Goal: Use online tool/utility: Utilize a website feature to perform a specific function

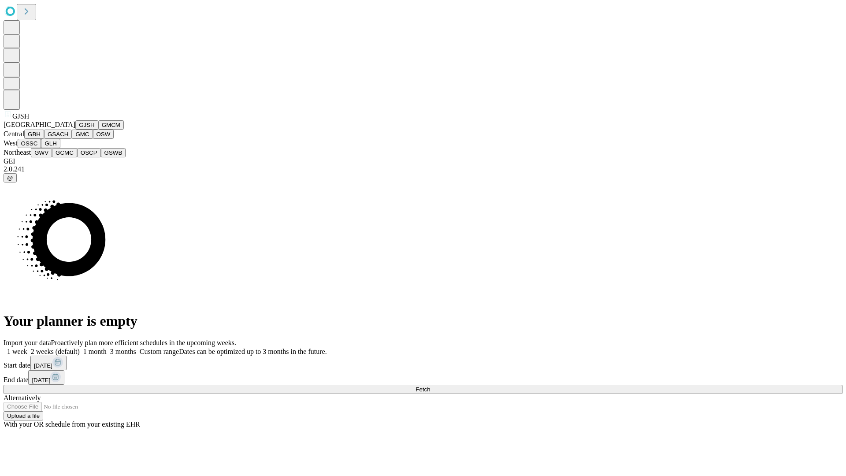
click at [75, 130] on button "GJSH" at bounding box center [86, 124] width 23 height 9
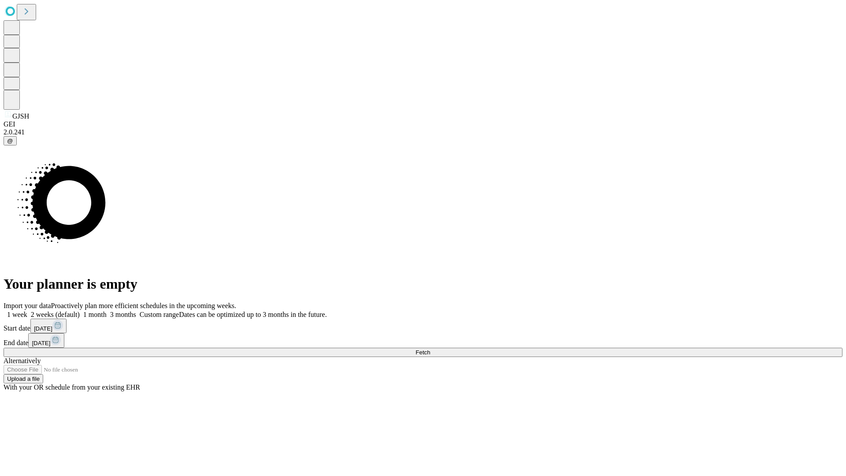
click at [80, 311] on label "2 weeks (default)" at bounding box center [53, 314] width 52 height 7
click at [430, 349] on span "Fetch" at bounding box center [423, 352] width 15 height 7
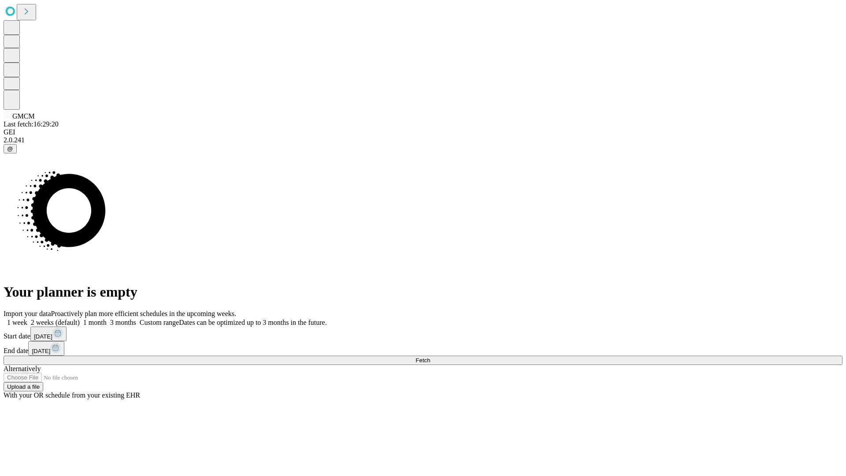
click at [80, 319] on label "2 weeks (default)" at bounding box center [53, 322] width 52 height 7
click at [430, 357] on span "Fetch" at bounding box center [423, 360] width 15 height 7
click at [80, 319] on label "2 weeks (default)" at bounding box center [53, 322] width 52 height 7
click at [430, 357] on span "Fetch" at bounding box center [423, 360] width 15 height 7
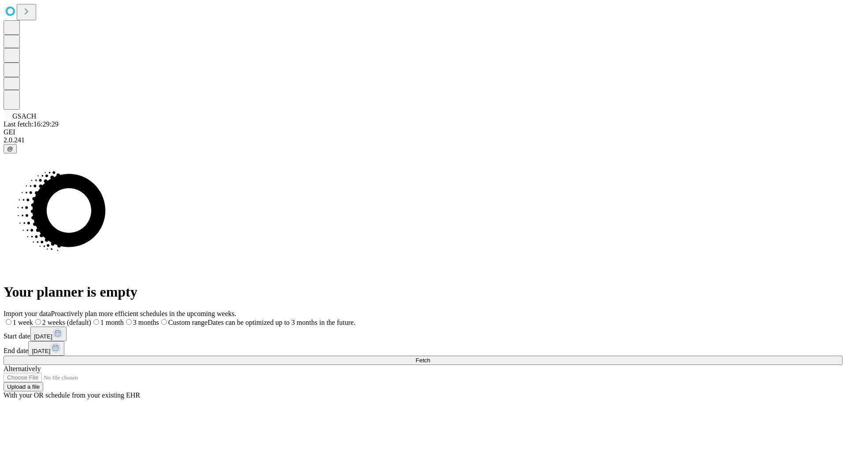
click at [91, 319] on label "2 weeks (default)" at bounding box center [62, 322] width 58 height 7
click at [430, 357] on span "Fetch" at bounding box center [423, 360] width 15 height 7
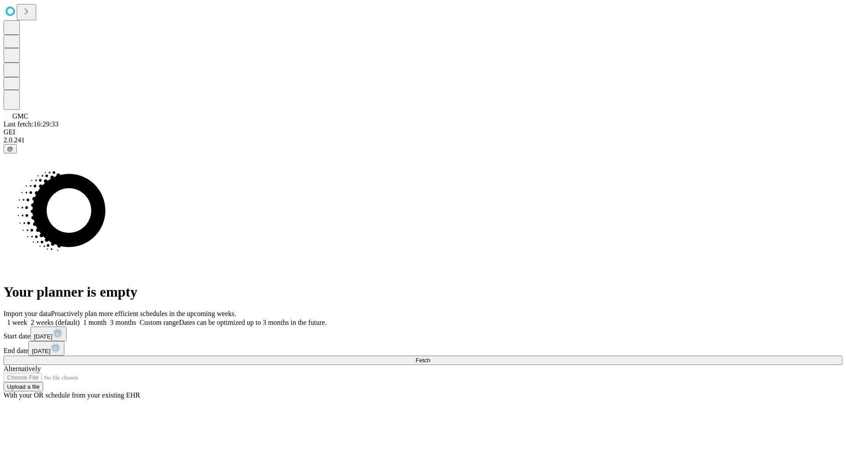
click at [430, 357] on span "Fetch" at bounding box center [423, 360] width 15 height 7
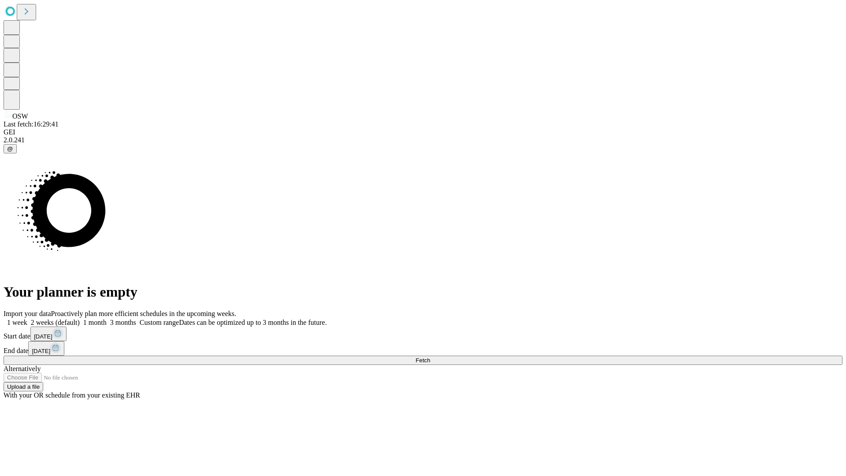
click at [80, 319] on label "2 weeks (default)" at bounding box center [53, 322] width 52 height 7
click at [430, 357] on span "Fetch" at bounding box center [423, 360] width 15 height 7
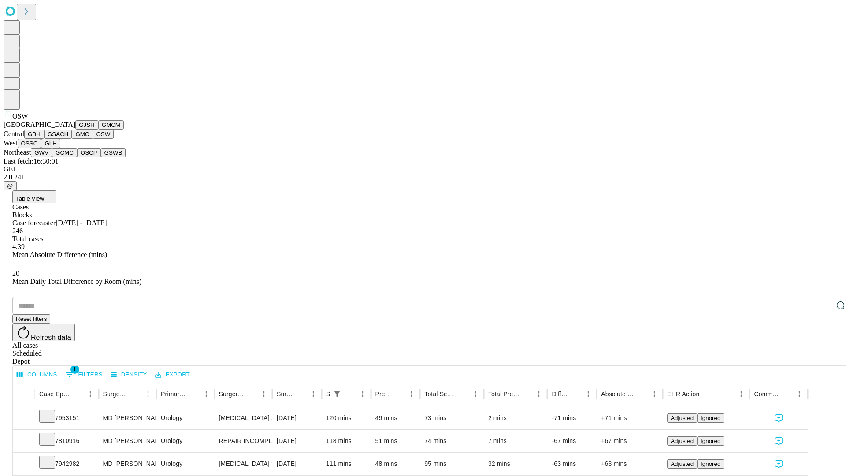
click at [41, 148] on button "OSSC" at bounding box center [30, 143] width 24 height 9
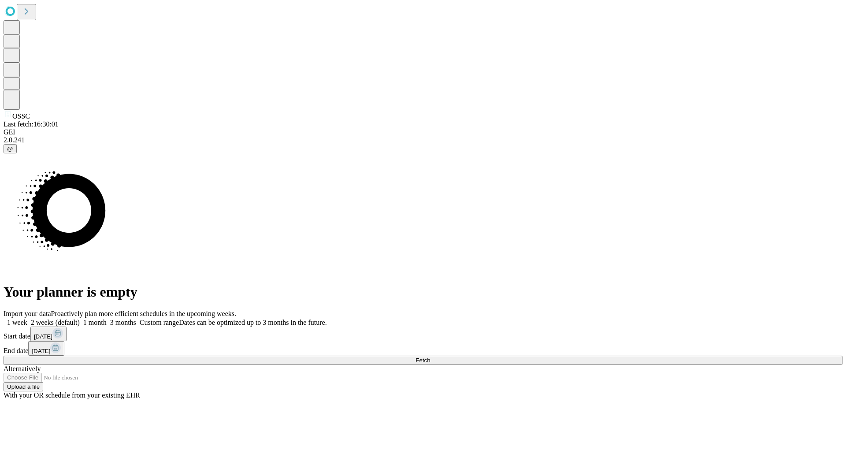
click at [80, 319] on label "2 weeks (default)" at bounding box center [53, 322] width 52 height 7
click at [430, 357] on span "Fetch" at bounding box center [423, 360] width 15 height 7
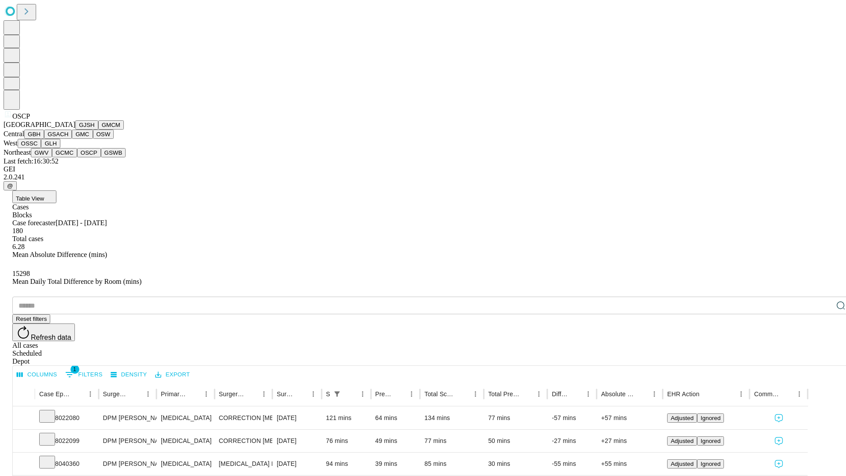
click at [101, 157] on button "GSWB" at bounding box center [113, 152] width 25 height 9
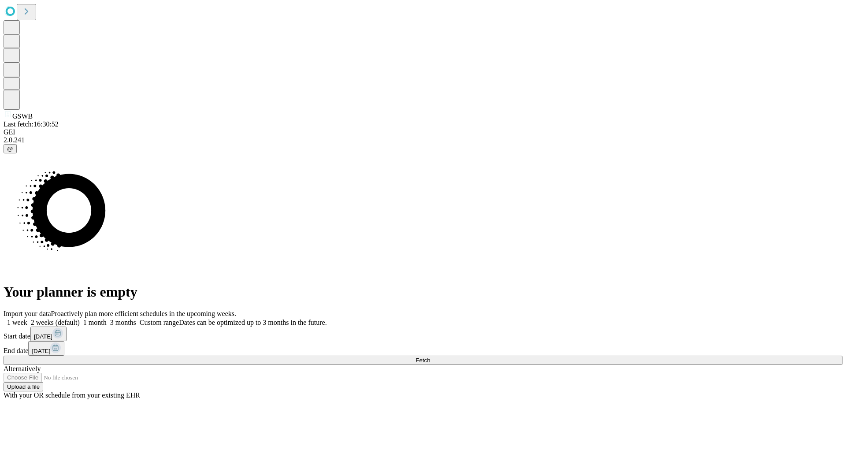
click at [80, 319] on label "2 weeks (default)" at bounding box center [53, 322] width 52 height 7
click at [430, 357] on span "Fetch" at bounding box center [423, 360] width 15 height 7
